Goal: Transaction & Acquisition: Book appointment/travel/reservation

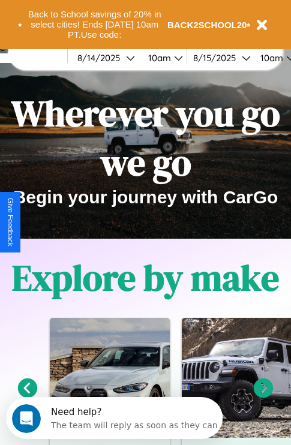
scroll to position [185, 0]
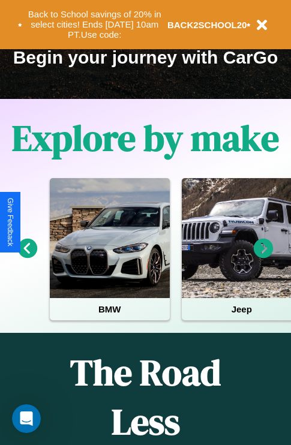
click at [263, 257] on icon at bounding box center [264, 249] width 20 height 20
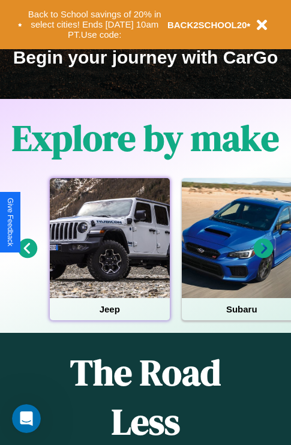
click at [109, 257] on div at bounding box center [110, 238] width 120 height 120
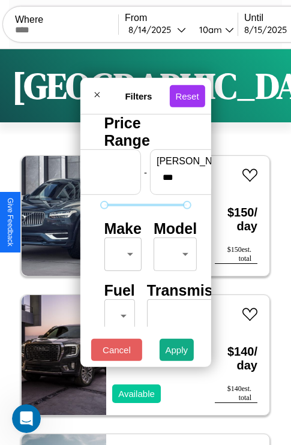
scroll to position [97, 0]
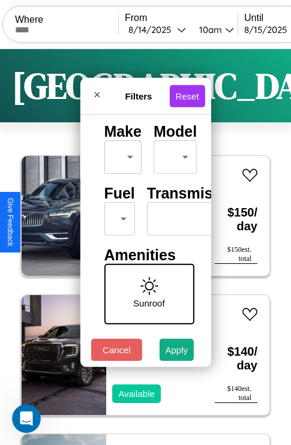
click at [117, 216] on body "CarGo Where From [DATE] 10am Until [DATE] 10am Become a Host Login Sign Up Toky…" at bounding box center [145, 247] width 291 height 495
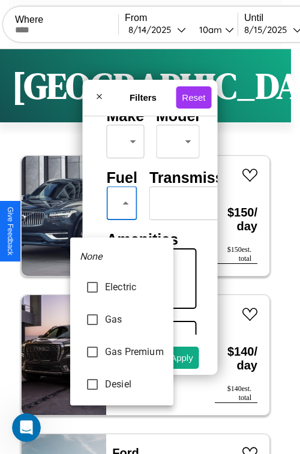
type input "***"
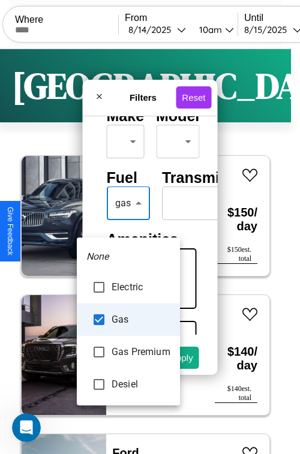
click at [128, 221] on div at bounding box center [150, 227] width 300 height 454
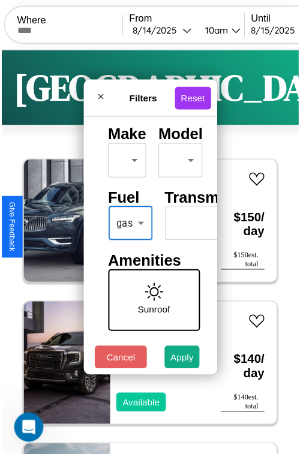
scroll to position [35, 0]
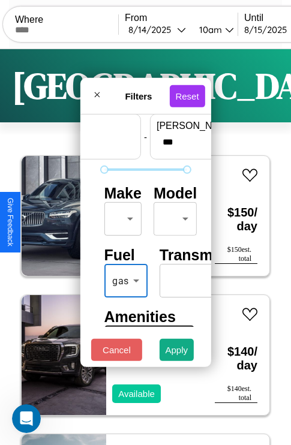
click at [121, 216] on body "CarGo Where From [DATE] 10am Until [DATE] 10am Become a Host Login Sign Up Toky…" at bounding box center [145, 247] width 291 height 495
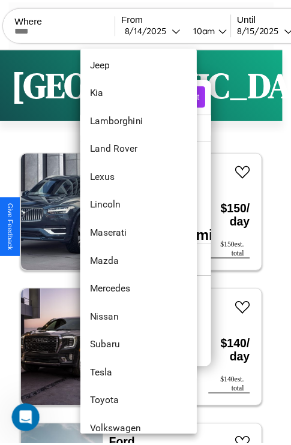
scroll to position [650, 0]
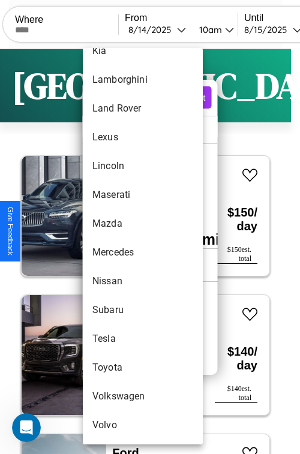
click at [120, 425] on li "Volvo" at bounding box center [143, 425] width 120 height 29
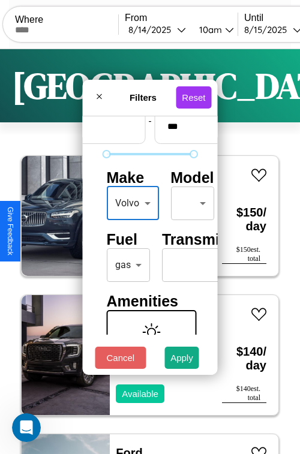
type input "*****"
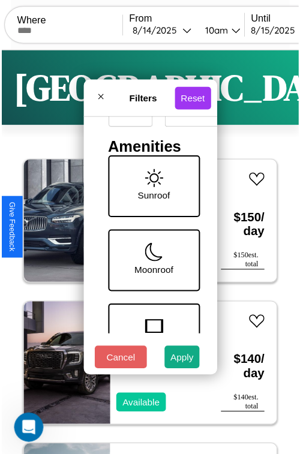
scroll to position [390, 0]
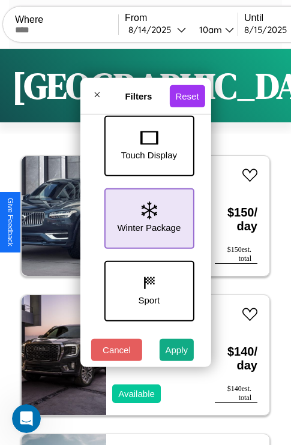
click at [147, 216] on icon at bounding box center [149, 211] width 16 height 18
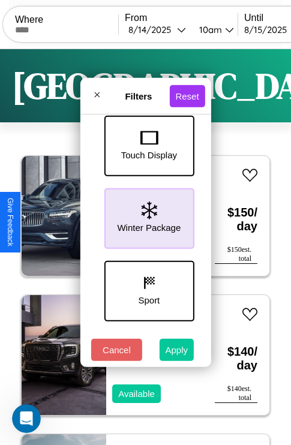
click at [177, 353] on button "Apply" at bounding box center [177, 350] width 35 height 22
